Goal: Task Accomplishment & Management: Manage account settings

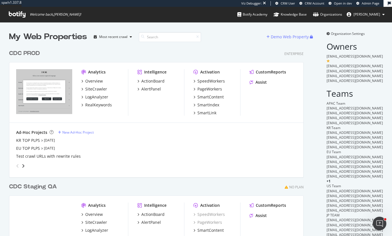
click at [338, 31] on div "My Web Properties Most recent crawl Demo Web Property CDC PROD Enterprise Analy…" at bounding box center [196, 161] width 392 height 278
click at [336, 33] on span "Organization Settings" at bounding box center [348, 33] width 34 height 5
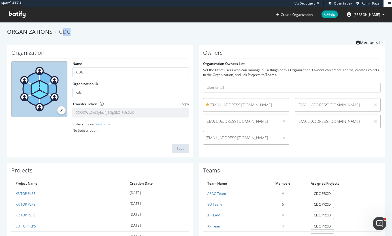
drag, startPoint x: 60, startPoint y: 31, endPoint x: 71, endPoint y: 29, distance: 11.1
click at [71, 29] on ol "Organizations CDC" at bounding box center [196, 32] width 378 height 8
click at [72, 29] on ol "Organizations CDC" at bounding box center [196, 32] width 378 height 8
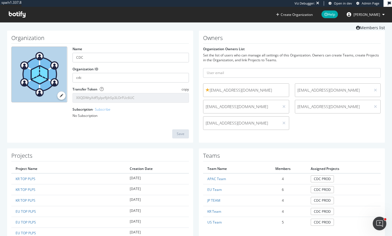
scroll to position [28, 0]
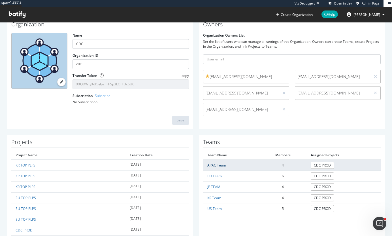
click at [213, 166] on link "APAC Team" at bounding box center [216, 165] width 19 height 5
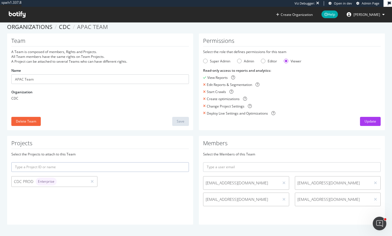
scroll to position [5, 0]
click at [239, 129] on div "Permissions Select the role that defines permissions for this team Super Admin …" at bounding box center [292, 81] width 186 height 97
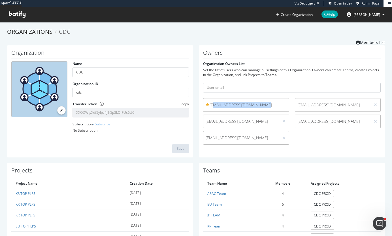
drag, startPoint x: 212, startPoint y: 106, endPoint x: 263, endPoint y: 104, distance: 50.4
click at [263, 104] on span "abentaleb@christiandior.com" at bounding box center [246, 105] width 81 height 6
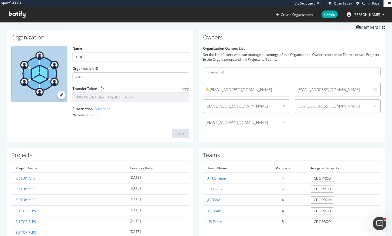
scroll to position [28, 0]
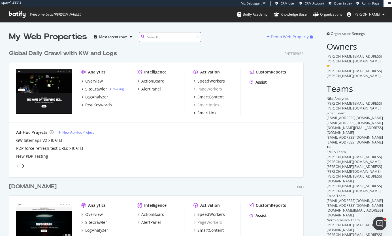
scroll to position [327, 295]
click at [39, 54] on div "Global Daily Crawl with KW and Logs" at bounding box center [63, 53] width 108 height 8
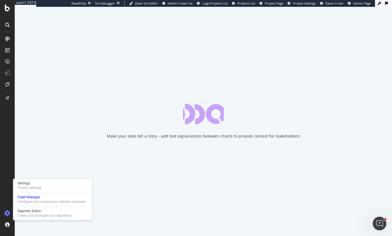
click at [33, 180] on div "Settings Project settings Crawl Manager Configure and access your website analy…" at bounding box center [52, 198] width 79 height 41
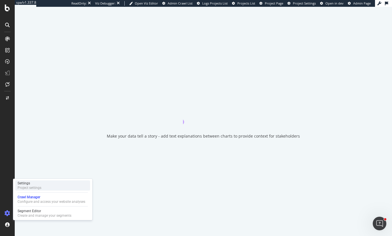
click at [33, 181] on div "Settings" at bounding box center [30, 183] width 24 height 5
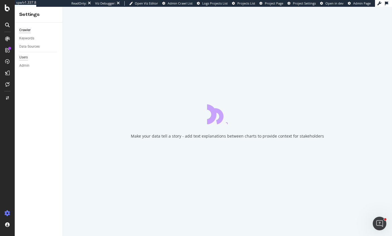
click at [25, 58] on div "Users" at bounding box center [23, 57] width 8 height 6
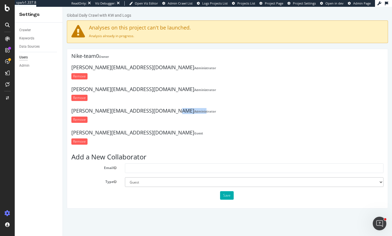
drag, startPoint x: 155, startPoint y: 112, endPoint x: 112, endPoint y: 112, distance: 43.6
click at [115, 112] on h4 "[PERSON_NAME][EMAIL_ADDRESS][DOMAIN_NAME] Administrator" at bounding box center [227, 111] width 312 height 6
click at [112, 112] on h4 "[PERSON_NAME][EMAIL_ADDRESS][DOMAIN_NAME] Administrator" at bounding box center [227, 111] width 312 height 6
click at [193, 99] on form "Remove" at bounding box center [227, 98] width 312 height 6
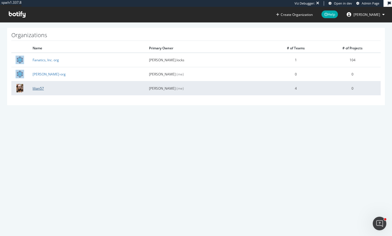
click at [40, 88] on link "lilian57" at bounding box center [38, 88] width 11 height 5
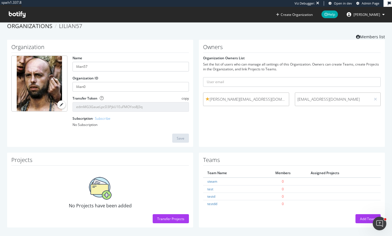
scroll to position [8, 0]
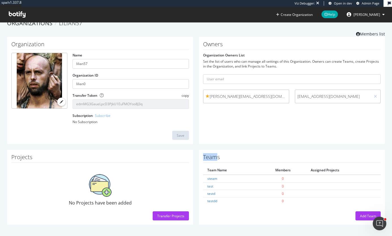
drag, startPoint x: 201, startPoint y: 156, endPoint x: 216, endPoint y: 159, distance: 14.9
click at [216, 159] on h1 "Teams" at bounding box center [292, 158] width 178 height 9
drag, startPoint x: 81, startPoint y: 204, endPoint x: 128, endPoint y: 203, distance: 47.3
click at [128, 203] on span "No Projects have been added" at bounding box center [100, 202] width 63 height 6
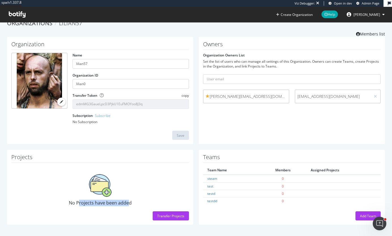
click at [128, 203] on span "No Projects have been added" at bounding box center [100, 202] width 63 height 6
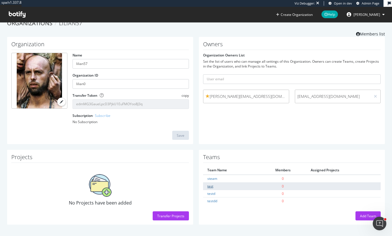
click at [210, 186] on link "test" at bounding box center [210, 186] width 6 height 5
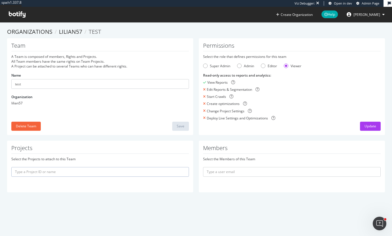
drag, startPoint x: 31, startPoint y: 63, endPoint x: 80, endPoint y: 66, distance: 48.8
click at [59, 66] on div "A Team is composed of members, Rights and Projects. All Team members have the s…" at bounding box center [100, 61] width 178 height 14
click at [80, 66] on div "A Team is composed of members, Rights and Projects. All Team members have the s…" at bounding box center [100, 61] width 178 height 14
drag, startPoint x: 91, startPoint y: 42, endPoint x: 95, endPoint y: 44, distance: 5.1
